Goal: Task Accomplishment & Management: Use online tool/utility

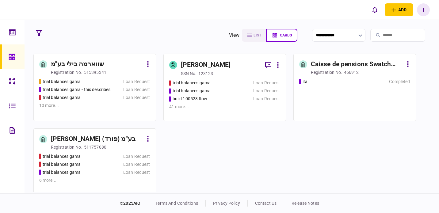
click at [232, 81] on div "trial balances gama" at bounding box center [206, 83] width 75 height 6
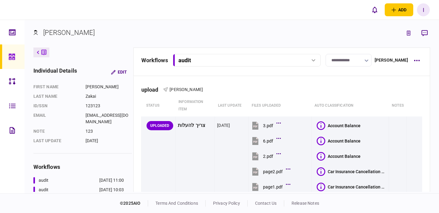
click at [419, 66] on div "workflows audit audit 22 Jul 2025 11:00 audit 21 Apr 2025 10:03 audit 01 Apr 20…" at bounding box center [281, 60] width 281 height 13
click at [418, 63] on button "button" at bounding box center [416, 60] width 11 height 11
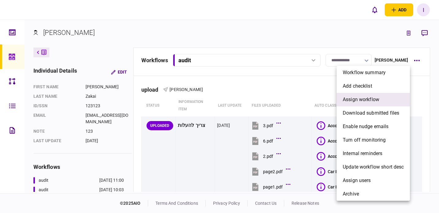
click at [384, 93] on li "assign workflow" at bounding box center [373, 99] width 73 height 13
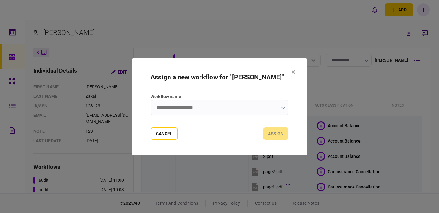
click at [233, 99] on label "Workflow name" at bounding box center [220, 97] width 138 height 6
click at [233, 100] on input "Workflow name" at bounding box center [220, 107] width 138 height 15
click at [230, 104] on input "Workflow name" at bounding box center [220, 107] width 138 height 15
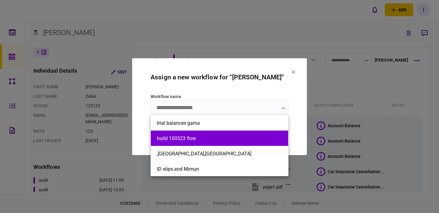
scroll to position [16, 0]
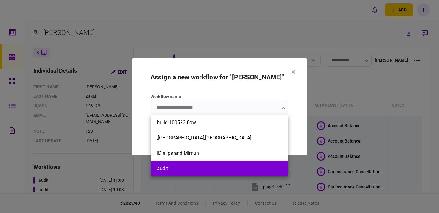
click at [210, 163] on li "audit" at bounding box center [219, 168] width 137 height 15
type input "*****"
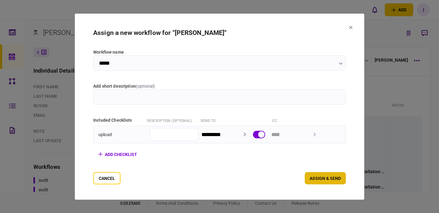
click at [331, 175] on button "assign & send" at bounding box center [325, 178] width 41 height 12
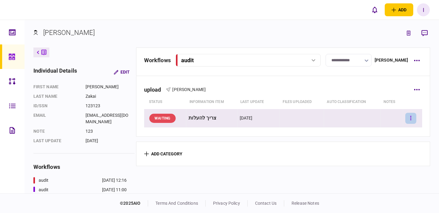
click at [407, 118] on button "button" at bounding box center [411, 118] width 11 height 11
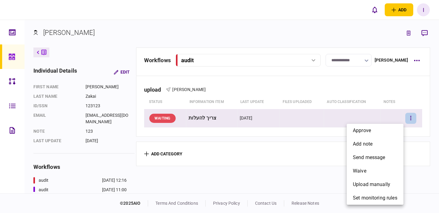
click at [296, 172] on div at bounding box center [219, 106] width 439 height 213
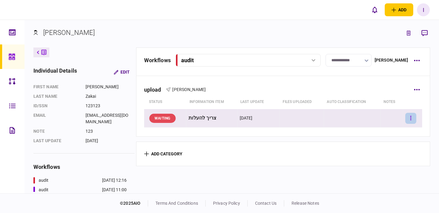
click at [413, 118] on button "button" at bounding box center [411, 118] width 11 height 11
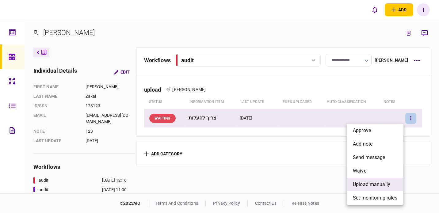
click at [385, 182] on span "upload manually" at bounding box center [371, 184] width 37 height 7
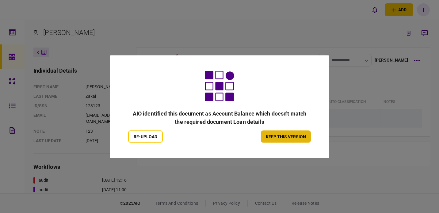
click at [275, 140] on button "keep this version" at bounding box center [286, 136] width 50 height 12
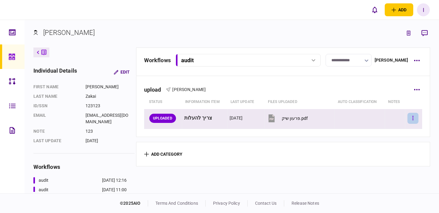
click at [409, 116] on button "button" at bounding box center [413, 118] width 11 height 11
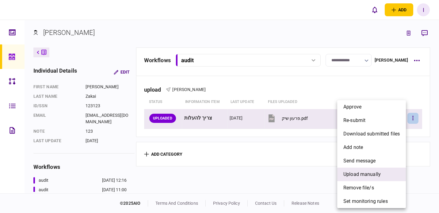
click at [380, 177] on span "upload manually" at bounding box center [362, 174] width 37 height 7
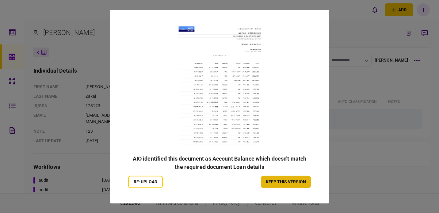
click at [293, 187] on button "keep this version" at bounding box center [286, 182] width 50 height 12
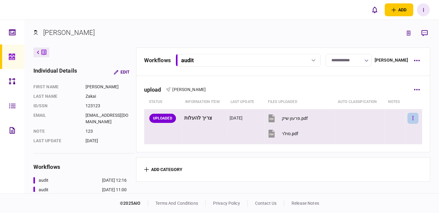
click at [411, 114] on button "button" at bounding box center [413, 118] width 11 height 11
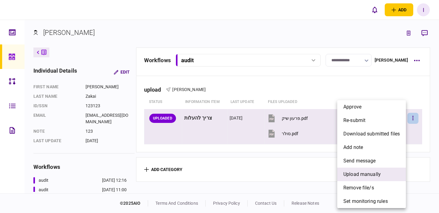
click at [367, 170] on li "upload manually" at bounding box center [371, 174] width 69 height 13
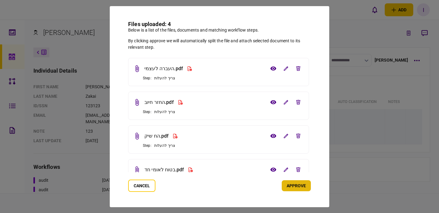
click at [296, 184] on button "approve" at bounding box center [296, 185] width 29 height 11
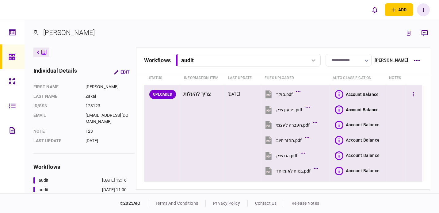
scroll to position [31, 0]
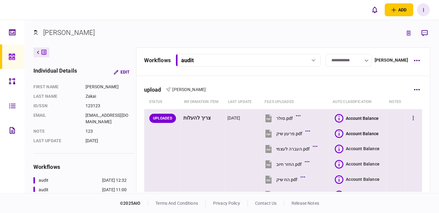
click at [339, 119] on icon at bounding box center [339, 118] width 9 height 9
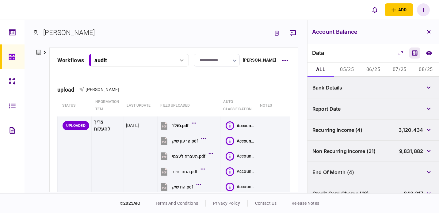
click at [412, 56] on icon "Calculator" at bounding box center [414, 52] width 7 height 7
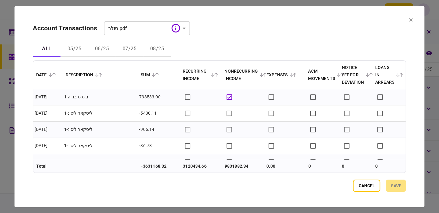
click at [408, 20] on section "**********" at bounding box center [219, 106] width 410 height 201
click at [410, 20] on icon at bounding box center [412, 20] width 4 height 4
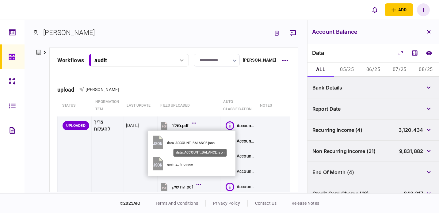
click at [192, 142] on div "data_ACCOUNT_BALANCE.json" at bounding box center [200, 143] width 66 height 4
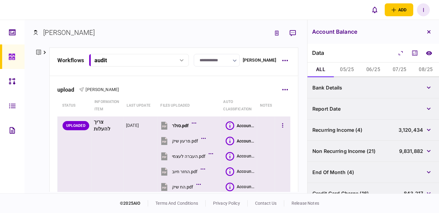
click at [229, 141] on icon at bounding box center [229, 141] width 1 height 5
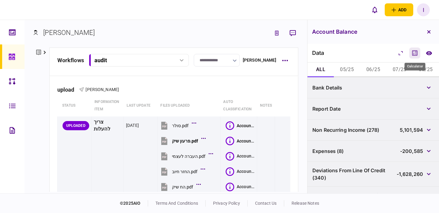
click at [417, 55] on icon "Calculator" at bounding box center [415, 52] width 5 height 5
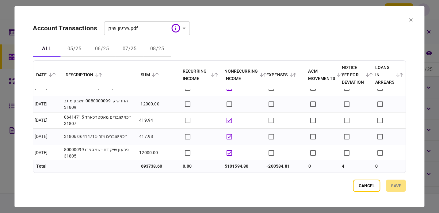
scroll to position [156, 0]
click at [411, 18] on button at bounding box center [412, 20] width 4 height 5
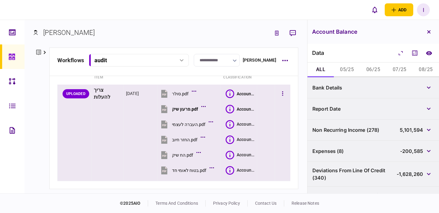
scroll to position [34, 0]
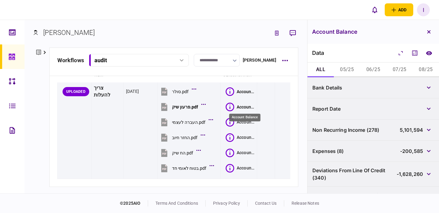
click at [242, 121] on div "Account Balance" at bounding box center [244, 118] width 31 height 8
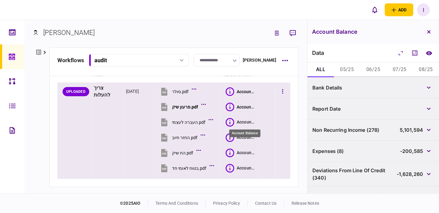
click at [241, 123] on div "Account Balance" at bounding box center [246, 122] width 18 height 6
click at [241, 124] on div "Account Balance" at bounding box center [246, 122] width 18 height 6
click at [245, 91] on div "Account Balance" at bounding box center [246, 91] width 18 height 5
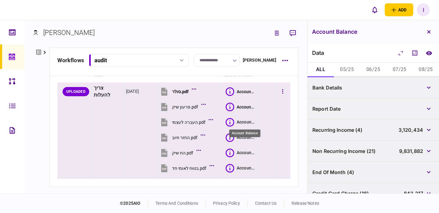
click at [243, 125] on div "Account Balance" at bounding box center [246, 122] width 18 height 6
click at [241, 123] on div "Account Balance" at bounding box center [246, 122] width 18 height 6
click at [227, 123] on icon at bounding box center [230, 122] width 9 height 9
click at [241, 123] on div "Account Balance" at bounding box center [246, 122] width 18 height 6
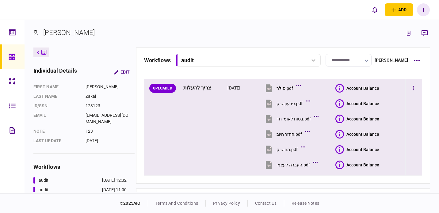
scroll to position [30, 0]
click at [339, 118] on icon at bounding box center [340, 118] width 9 height 9
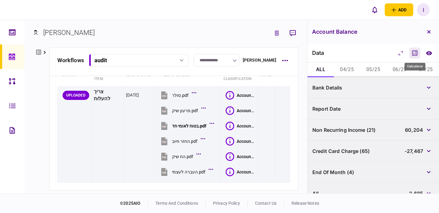
click at [411, 51] on icon "Calculator" at bounding box center [414, 52] width 7 height 7
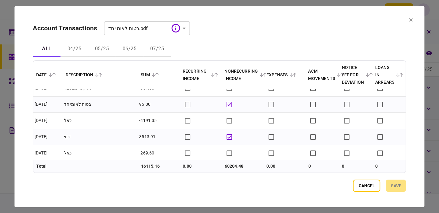
scroll to position [1850, 0]
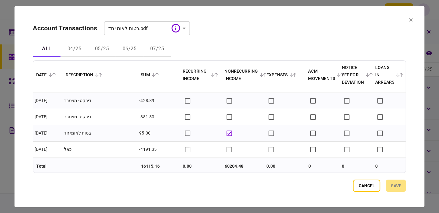
click at [413, 20] on section "**********" at bounding box center [219, 106] width 410 height 201
click at [412, 20] on icon at bounding box center [412, 20] width 4 height 4
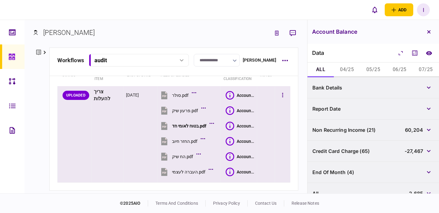
click at [288, 92] on td at bounding box center [283, 134] width 16 height 97
click at [286, 92] on button "button" at bounding box center [282, 95] width 11 height 11
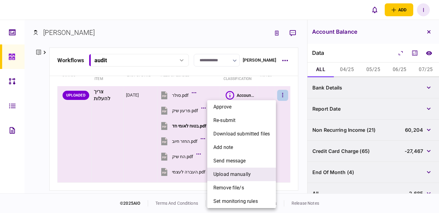
click at [249, 173] on span "upload manually" at bounding box center [232, 174] width 37 height 7
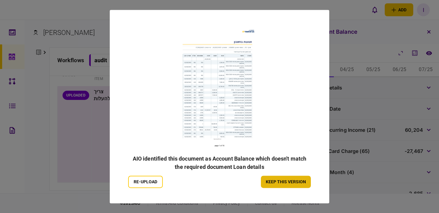
click at [269, 184] on button "keep this version" at bounding box center [286, 182] width 50 height 12
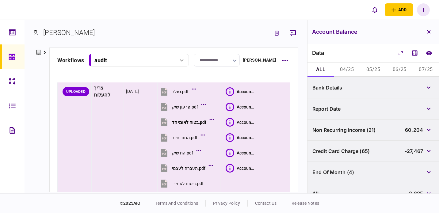
scroll to position [35, 0]
click at [229, 136] on icon at bounding box center [230, 137] width 9 height 9
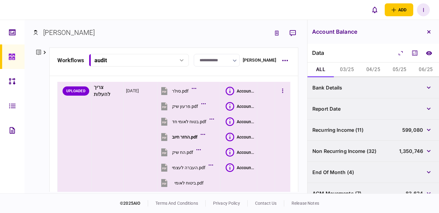
click at [230, 121] on icon at bounding box center [230, 121] width 1 height 5
click at [228, 137] on icon at bounding box center [230, 137] width 9 height 9
click at [416, 57] on button "Calculator" at bounding box center [415, 53] width 11 height 11
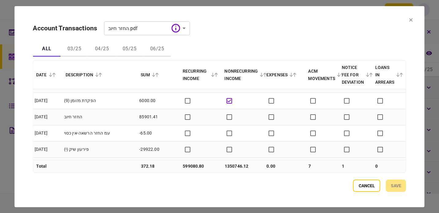
scroll to position [883, 0]
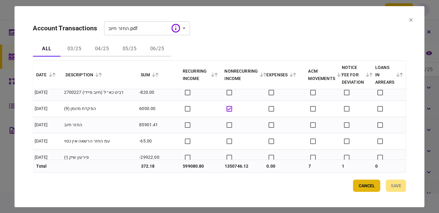
click at [377, 191] on button "Cancel" at bounding box center [366, 186] width 27 height 12
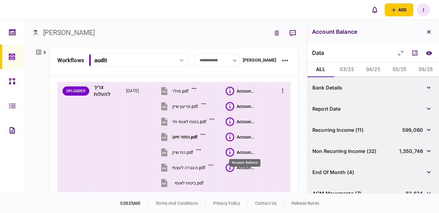
click at [243, 153] on div "Account Balance" at bounding box center [246, 152] width 18 height 5
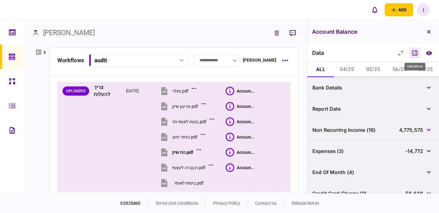
click at [411, 55] on icon "Calculator" at bounding box center [414, 52] width 7 height 7
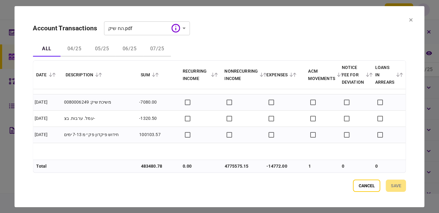
scroll to position [2763, 0]
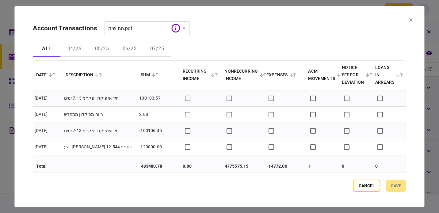
click at [359, 186] on button "Cancel" at bounding box center [366, 186] width 27 height 12
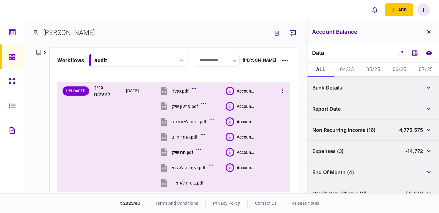
click at [230, 151] on icon at bounding box center [230, 152] width 9 height 9
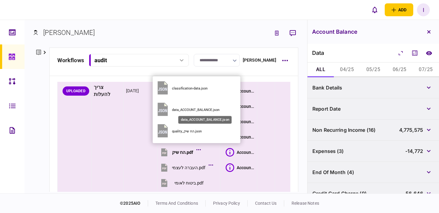
click at [203, 111] on div "data_ACCOUNT_BALANCE.json" at bounding box center [205, 110] width 66 height 4
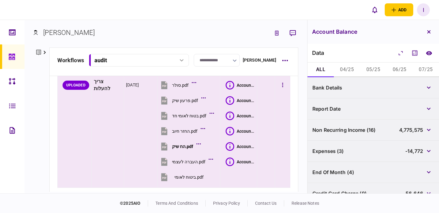
scroll to position [44, 0]
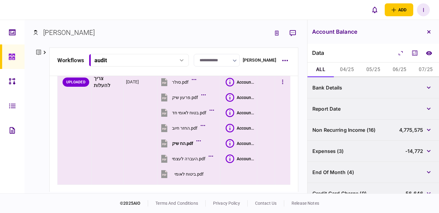
click at [243, 155] on button "Account Balance" at bounding box center [240, 159] width 29 height 9
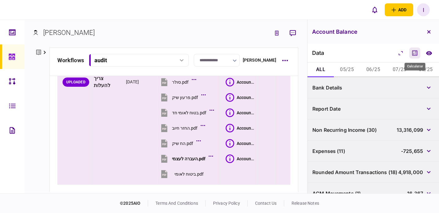
click at [418, 54] on icon "Calculator" at bounding box center [415, 52] width 5 height 5
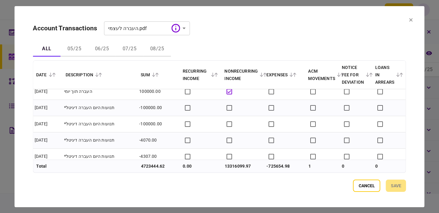
scroll to position [6791, 0]
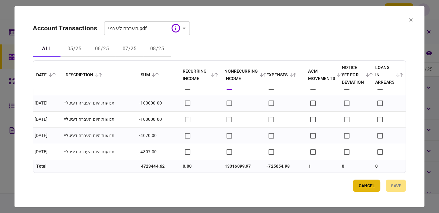
click at [357, 186] on button "Cancel" at bounding box center [366, 186] width 27 height 12
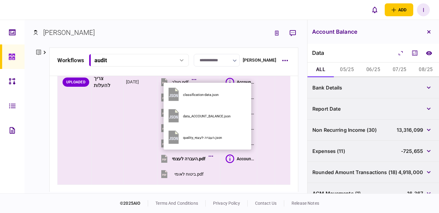
click at [206, 119] on button "data_ACCOUNT_BALANCE.json" at bounding box center [207, 116] width 83 height 21
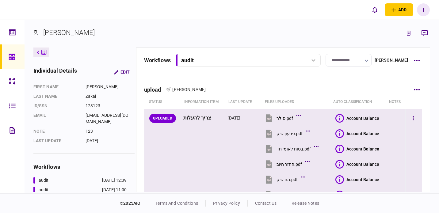
scroll to position [68, 0]
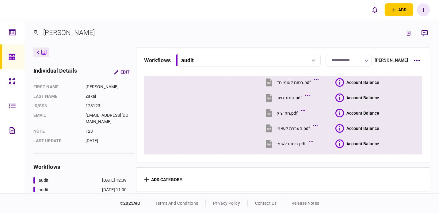
click at [336, 142] on icon at bounding box center [340, 144] width 9 height 9
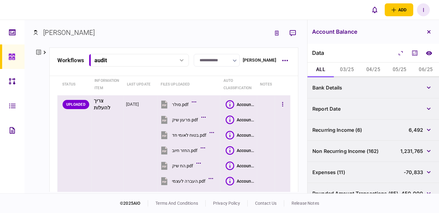
scroll to position [0, 0]
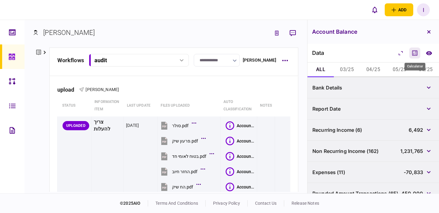
click at [415, 55] on icon "Calculator" at bounding box center [414, 52] width 7 height 7
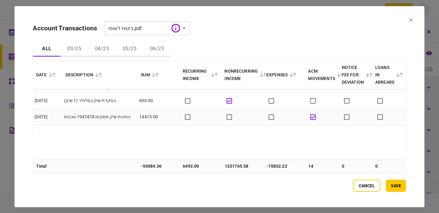
scroll to position [6176, 0]
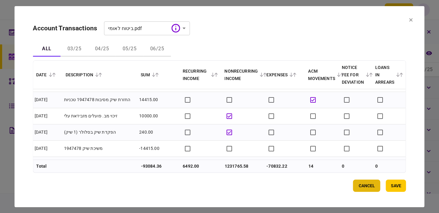
click at [366, 181] on button "Cancel" at bounding box center [366, 186] width 27 height 12
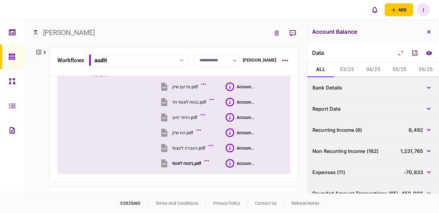
scroll to position [61, 0]
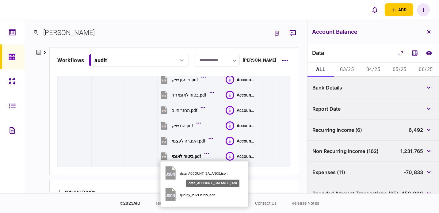
click at [203, 174] on div "data_ACCOUNT_BALANCE.json" at bounding box center [213, 174] width 66 height 4
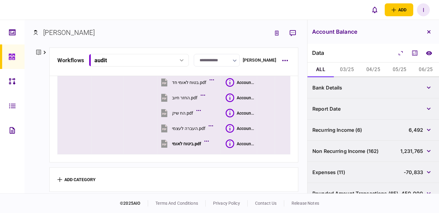
scroll to position [0, 0]
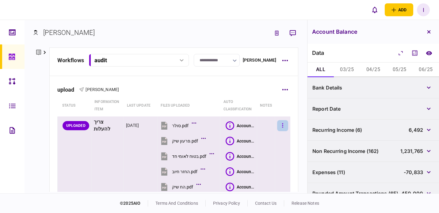
click at [280, 126] on button "button" at bounding box center [282, 125] width 11 height 11
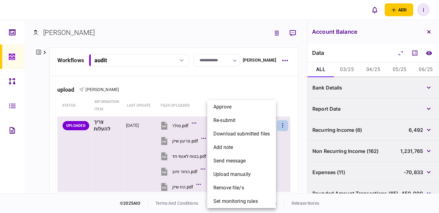
click at [278, 83] on div at bounding box center [219, 106] width 439 height 213
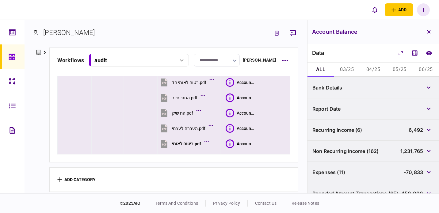
scroll to position [75, 0]
